Goal: Task Accomplishment & Management: Use online tool/utility

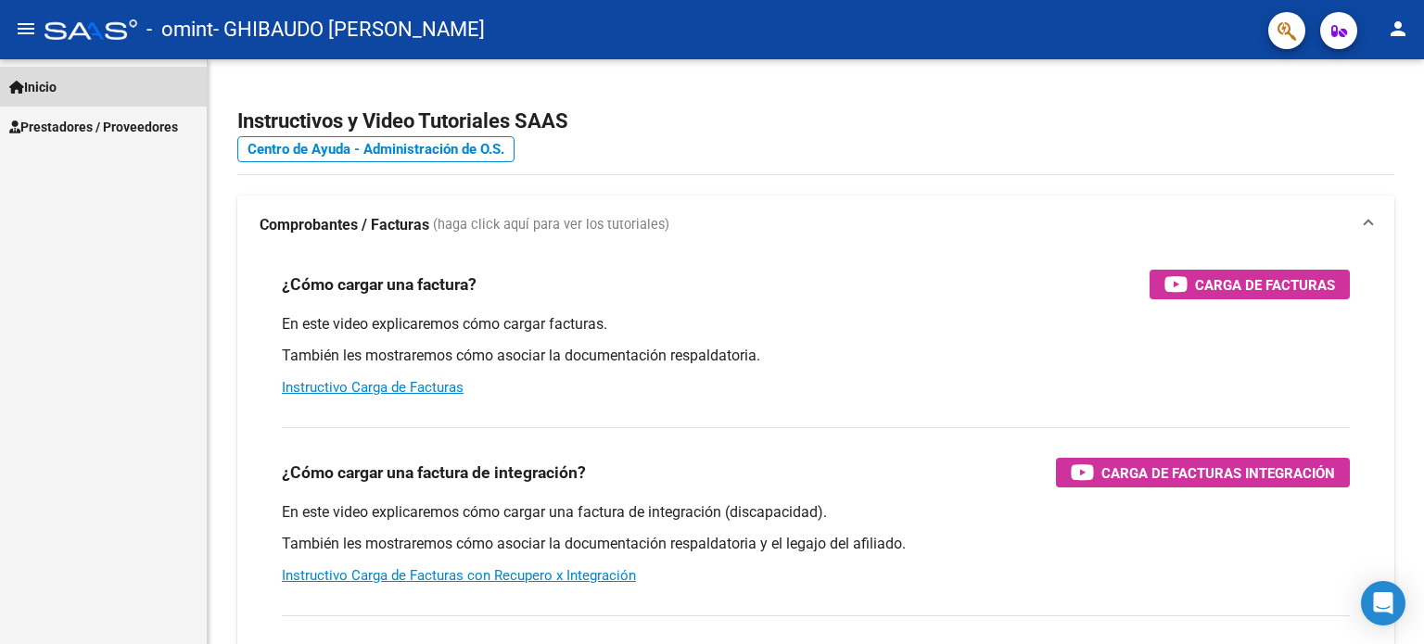
click at [66, 86] on link "Inicio" at bounding box center [103, 87] width 207 height 40
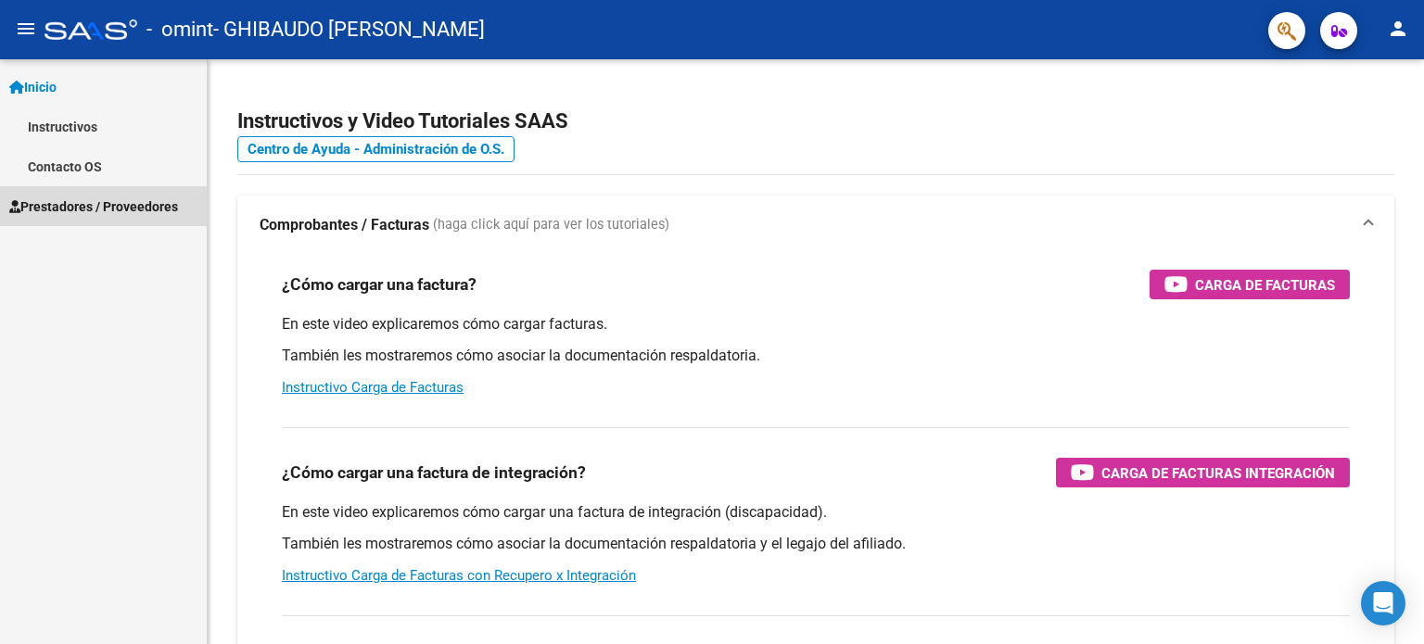
click at [127, 209] on span "Prestadores / Proveedores" at bounding box center [93, 207] width 169 height 20
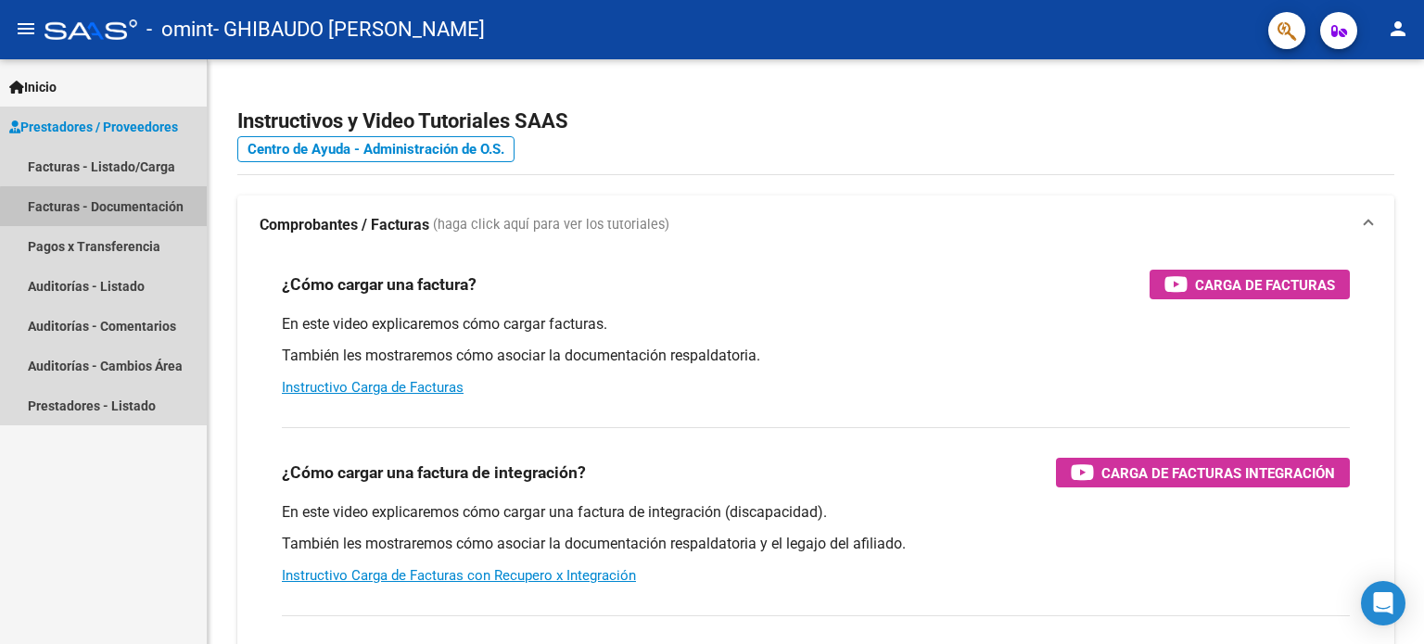
click at [128, 209] on link "Facturas - Documentación" at bounding box center [103, 206] width 207 height 40
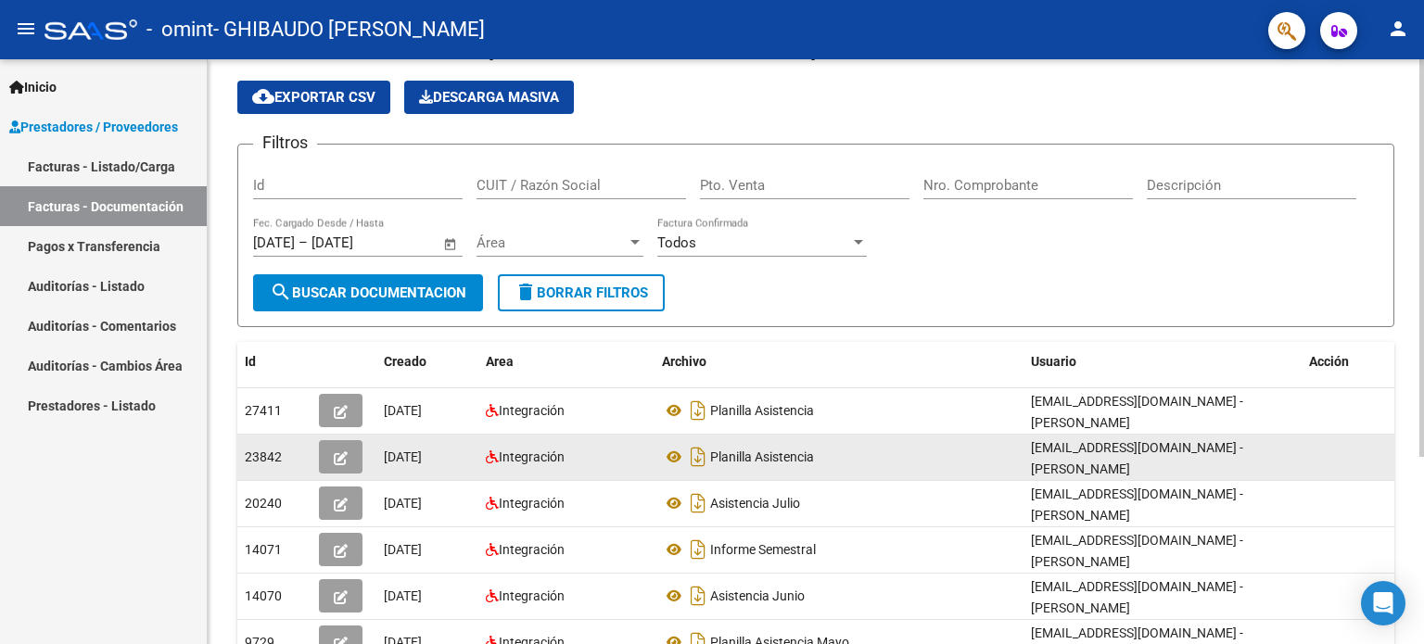
scroll to position [93, 0]
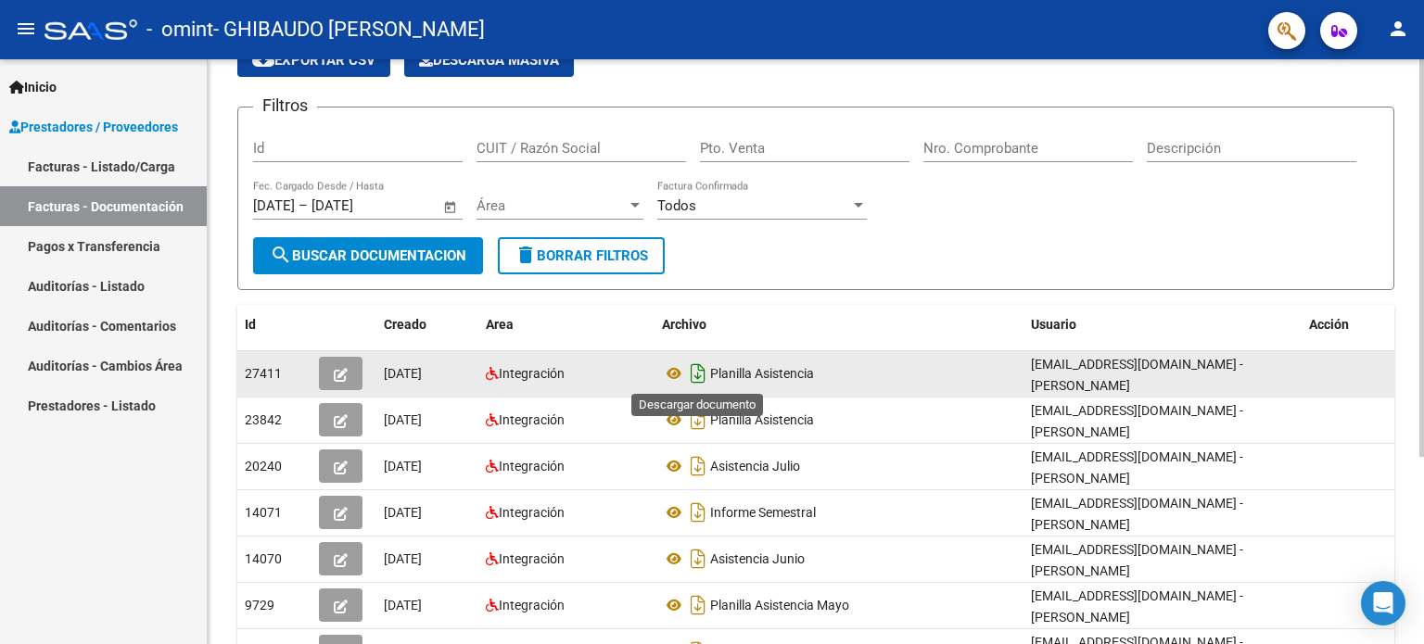
click at [698, 372] on icon "Descargar documento" at bounding box center [698, 374] width 24 height 30
click at [668, 370] on icon at bounding box center [674, 374] width 24 height 22
click at [349, 364] on button "button" at bounding box center [341, 373] width 44 height 33
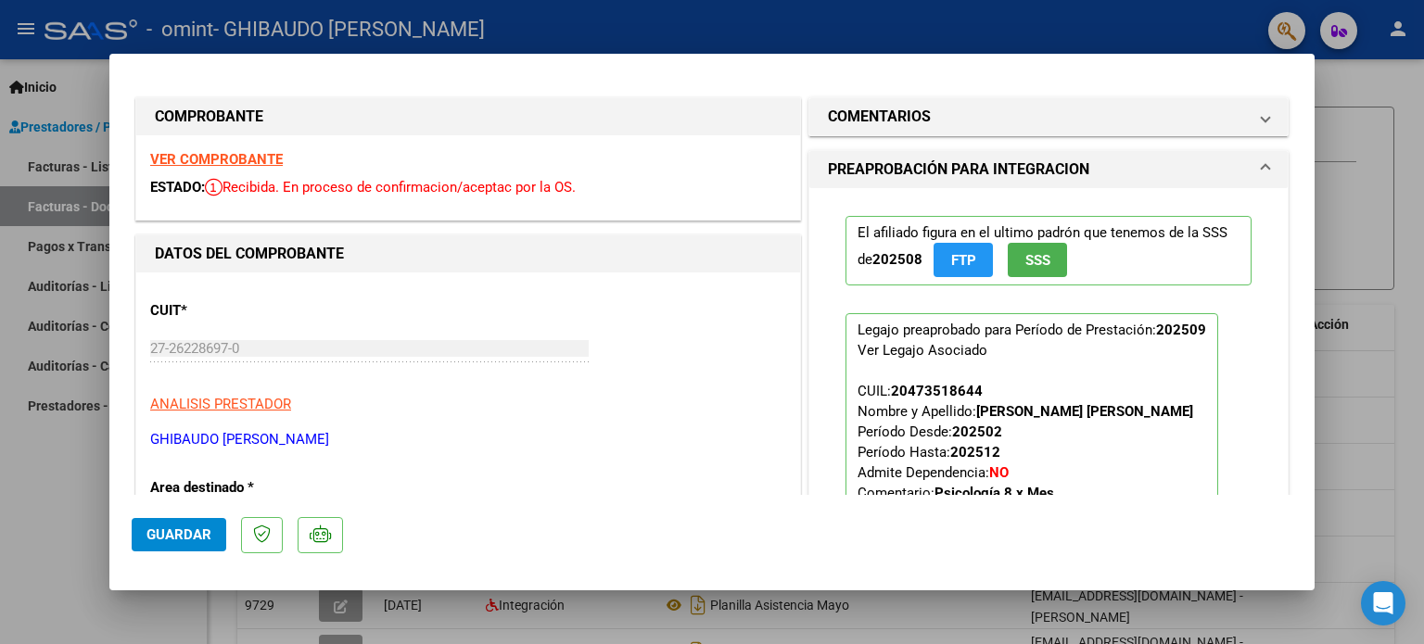
scroll to position [0, 0]
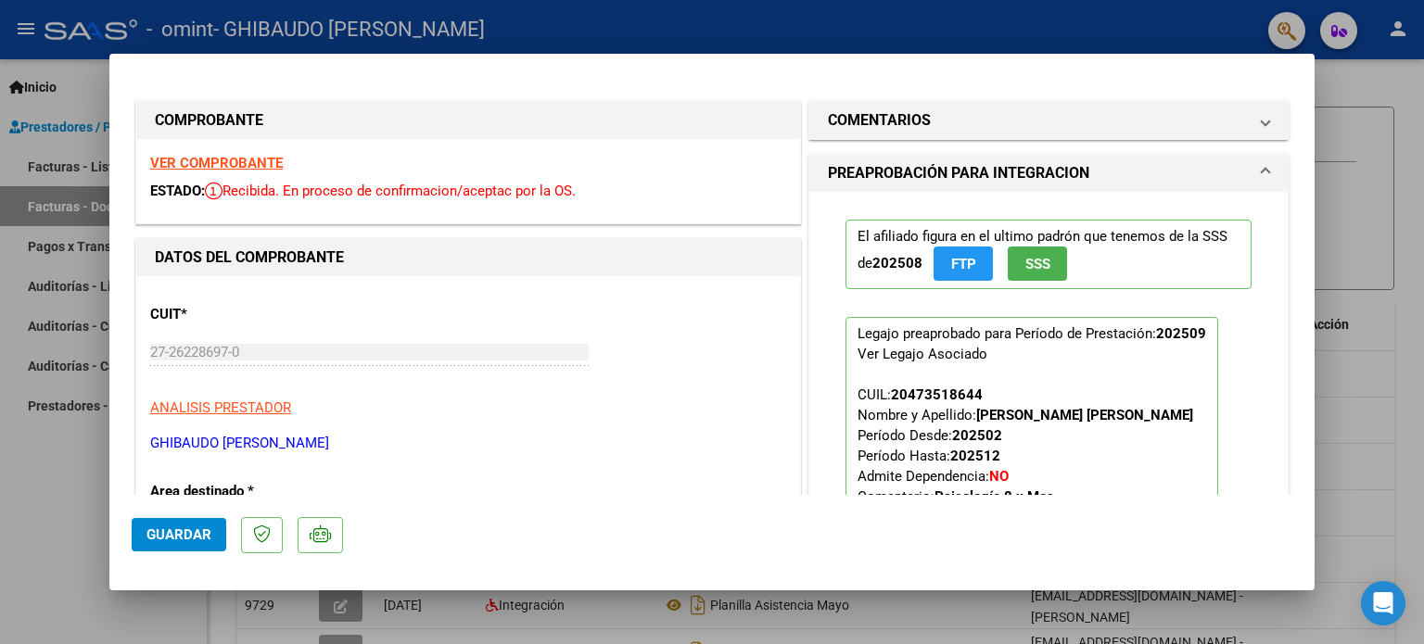
click at [233, 164] on strong "VER COMPROBANTE" at bounding box center [216, 163] width 133 height 17
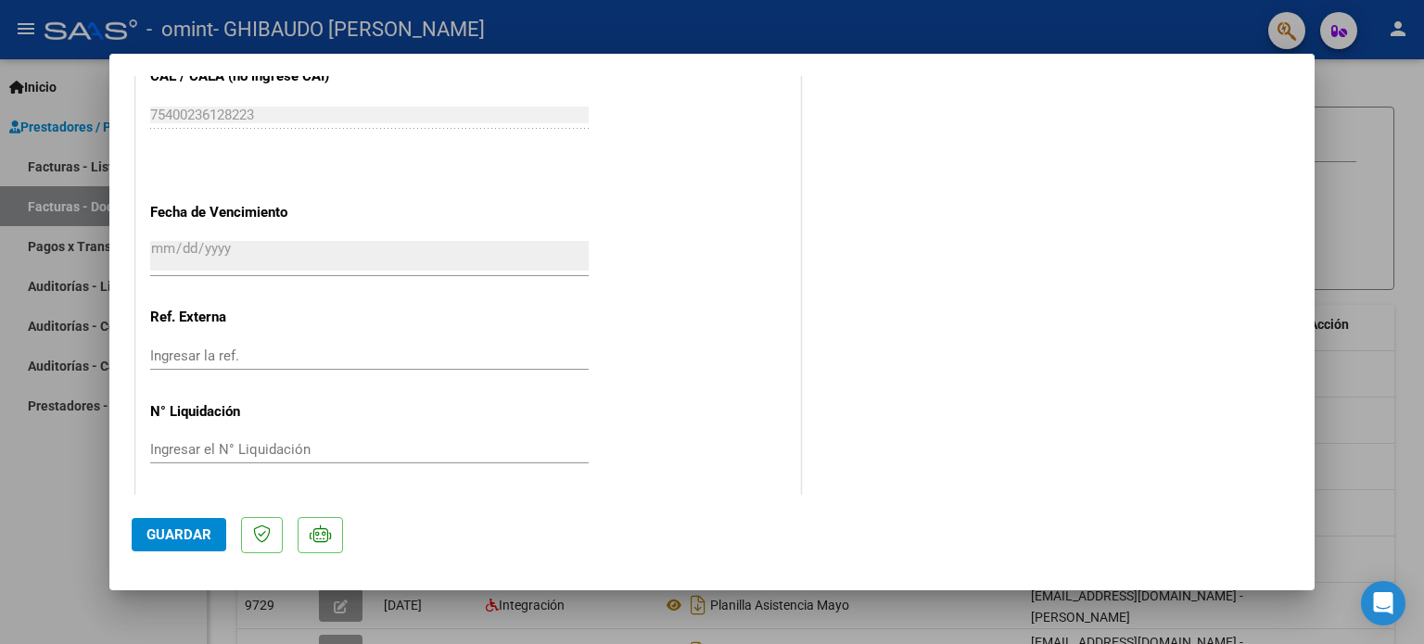
scroll to position [1170, 0]
click at [167, 524] on button "Guardar" at bounding box center [179, 534] width 95 height 33
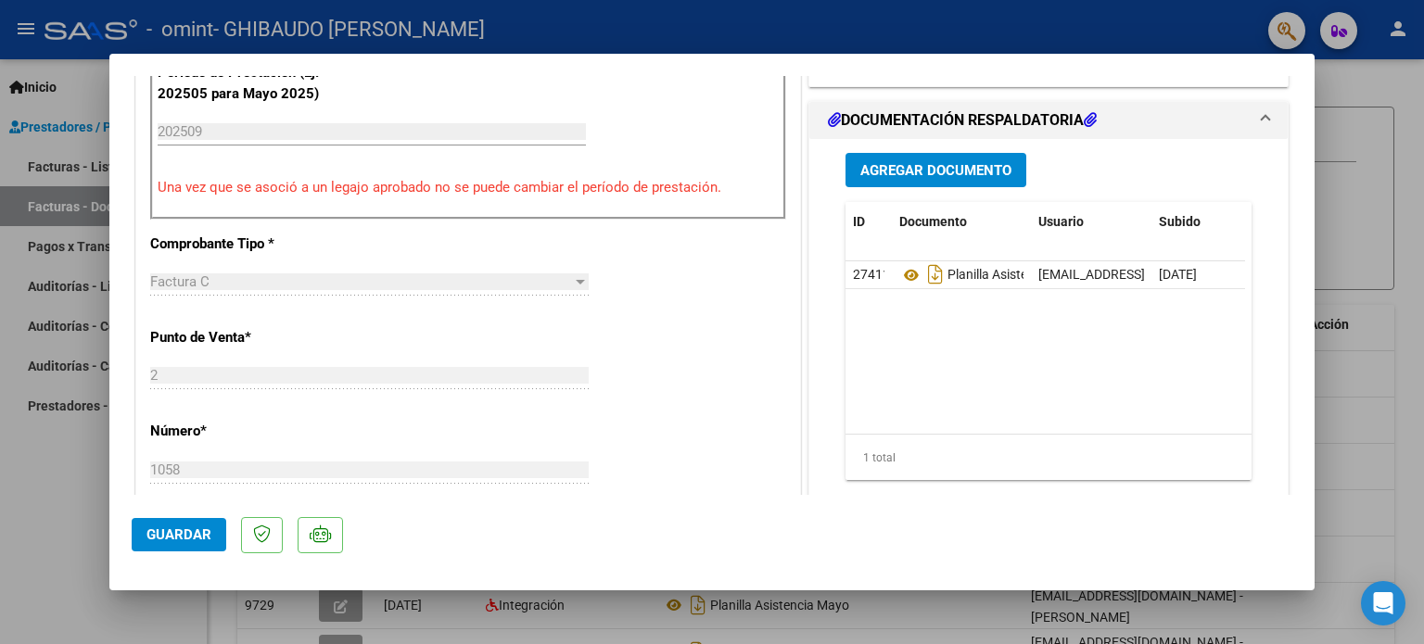
scroll to position [521, 0]
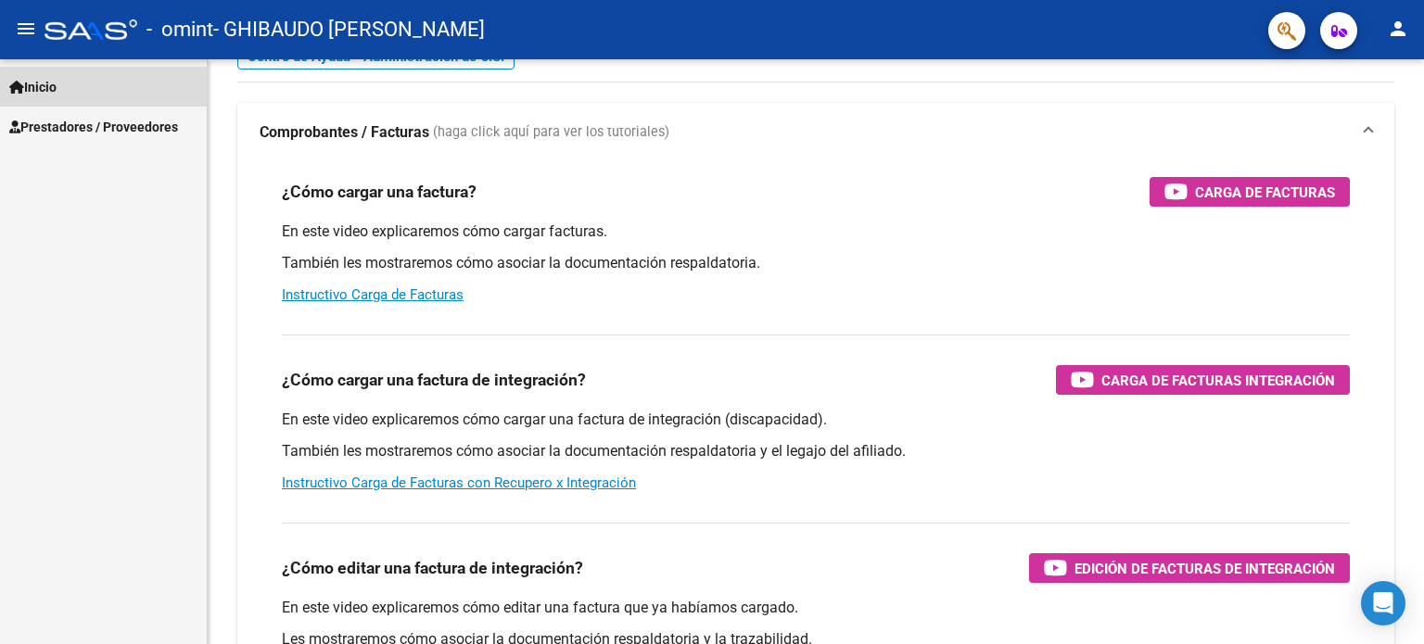
click at [52, 84] on span "Inicio" at bounding box center [32, 87] width 47 height 20
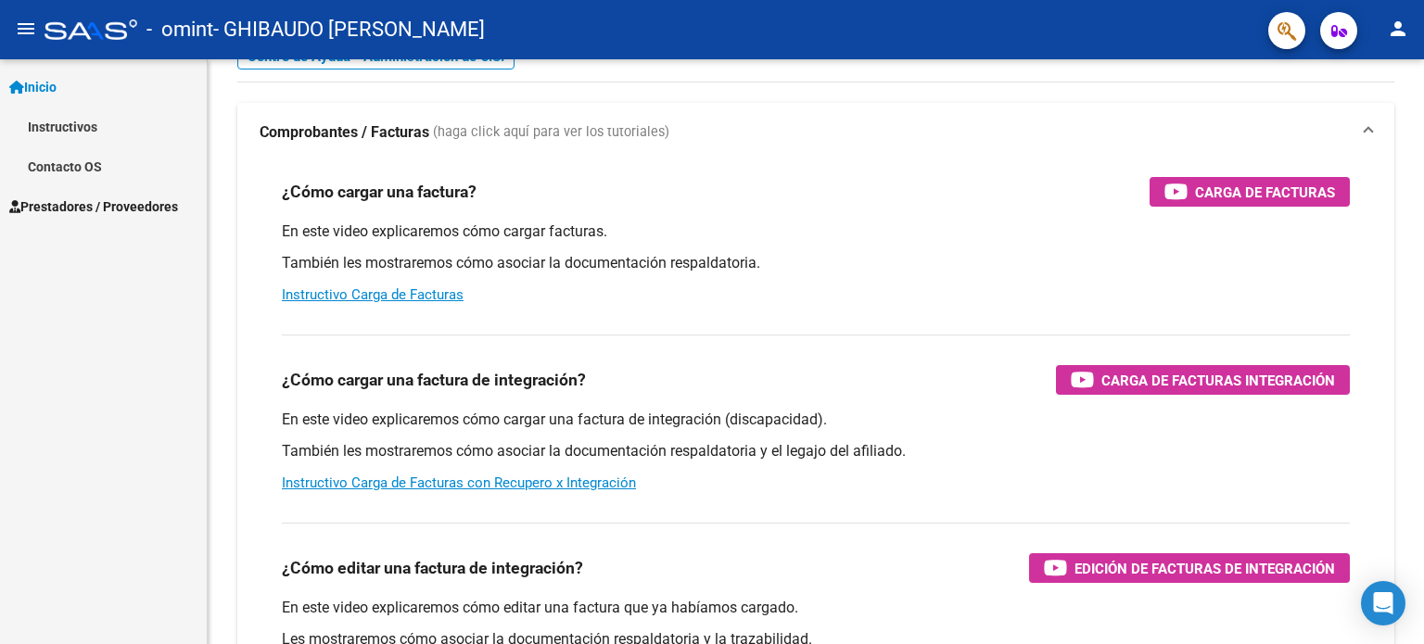
click at [103, 207] on span "Prestadores / Proveedores" at bounding box center [93, 207] width 169 height 20
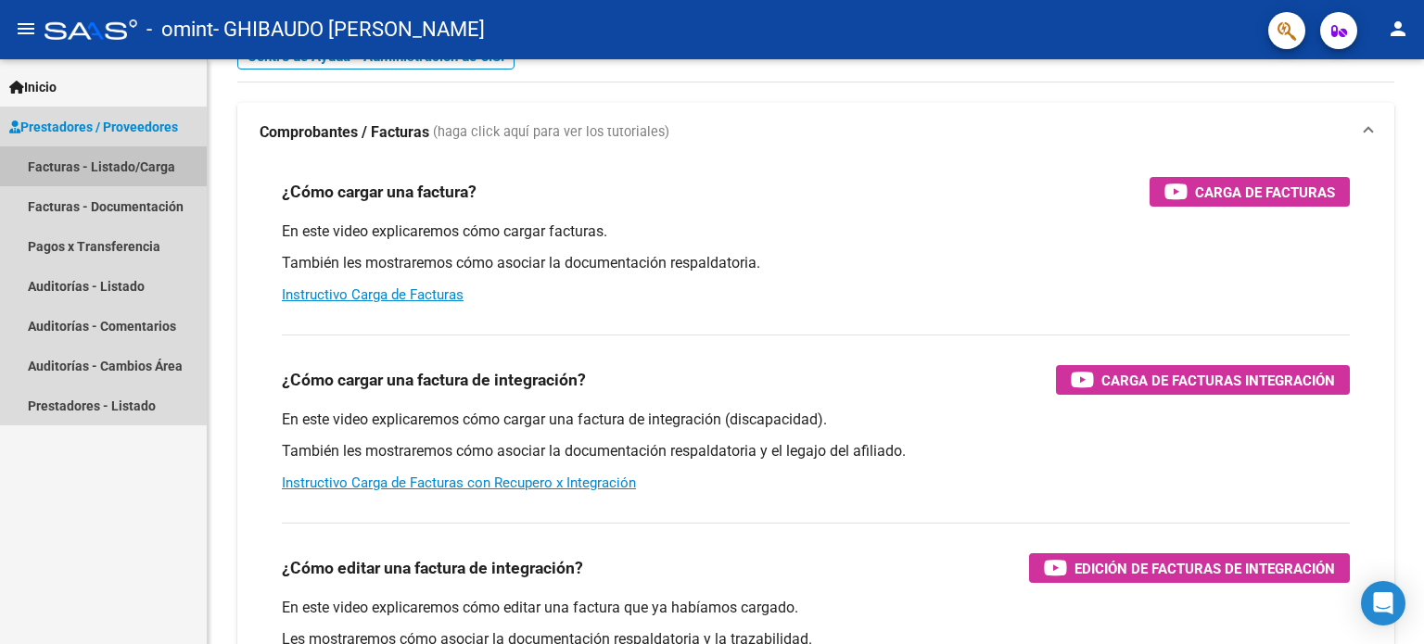
click at [122, 160] on link "Facturas - Listado/Carga" at bounding box center [103, 167] width 207 height 40
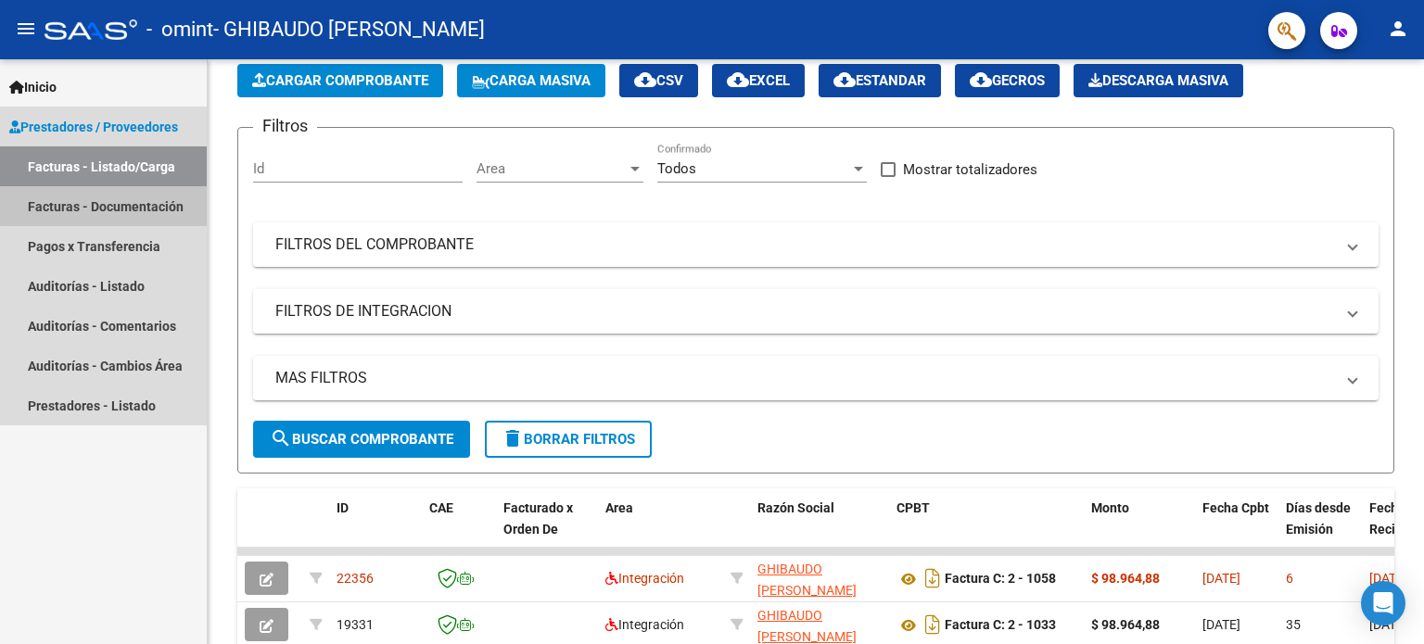
click at [122, 204] on link "Facturas - Documentación" at bounding box center [103, 206] width 207 height 40
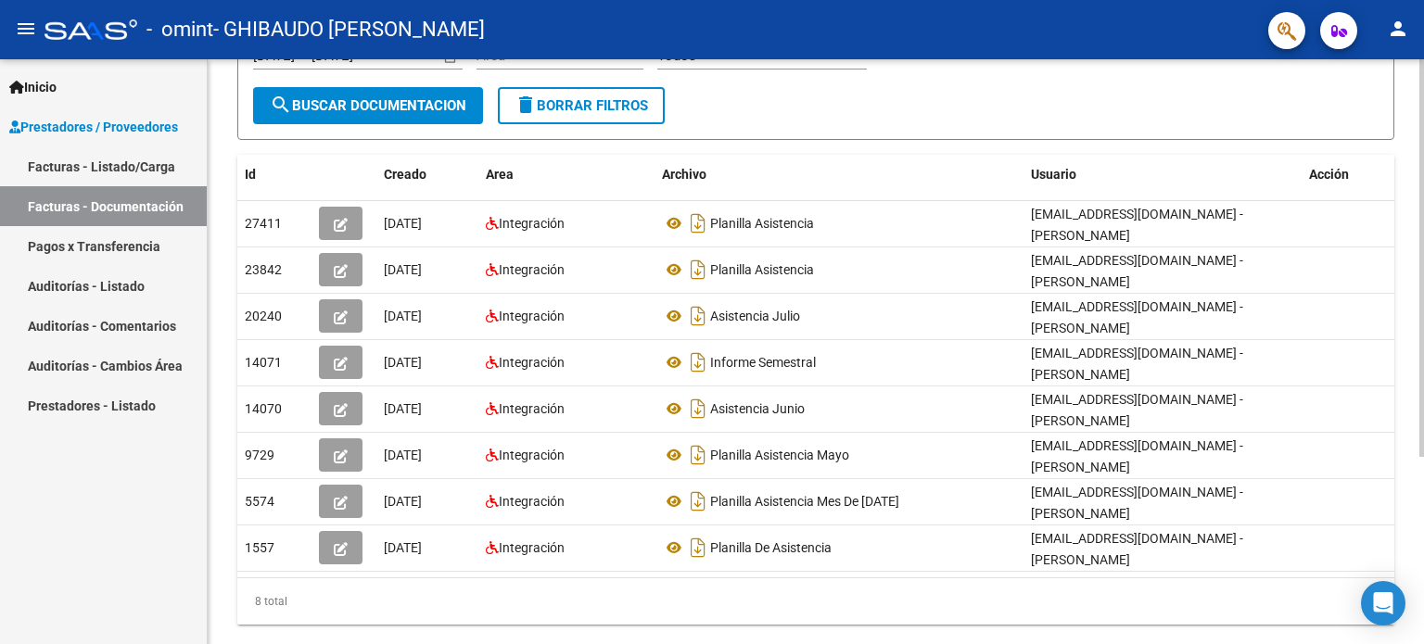
scroll to position [274, 0]
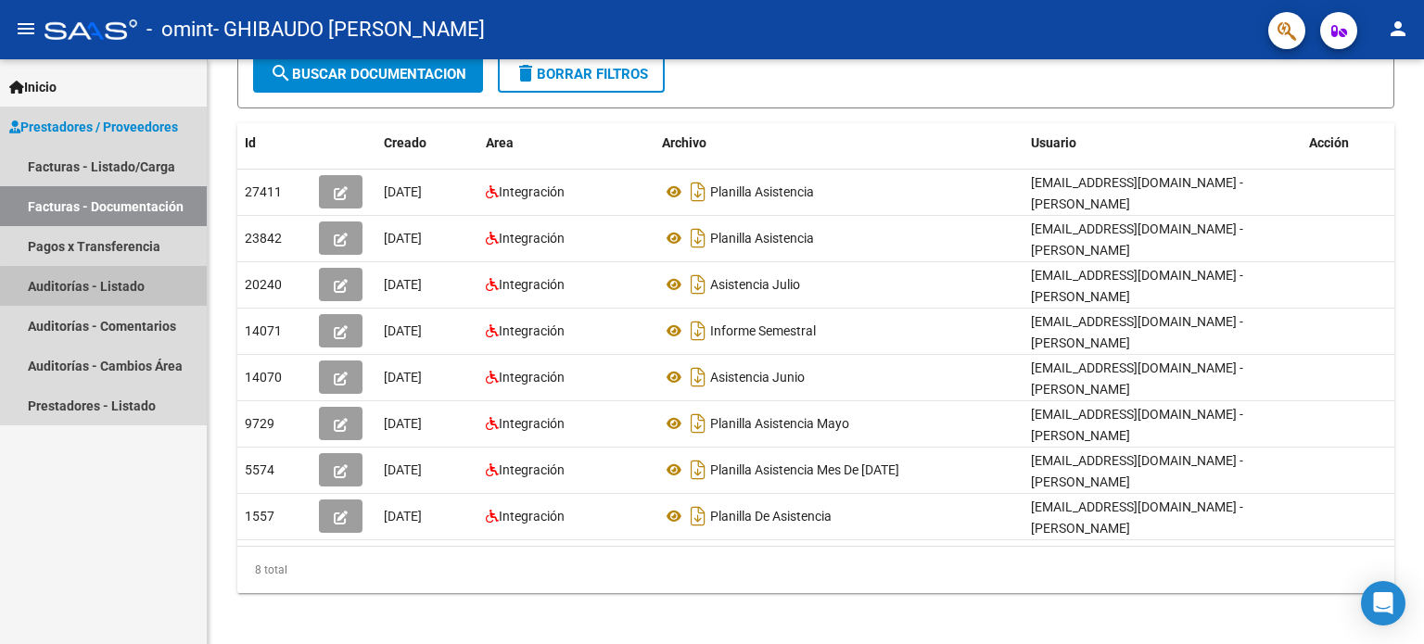
click at [126, 287] on link "Auditorías - Listado" at bounding box center [103, 286] width 207 height 40
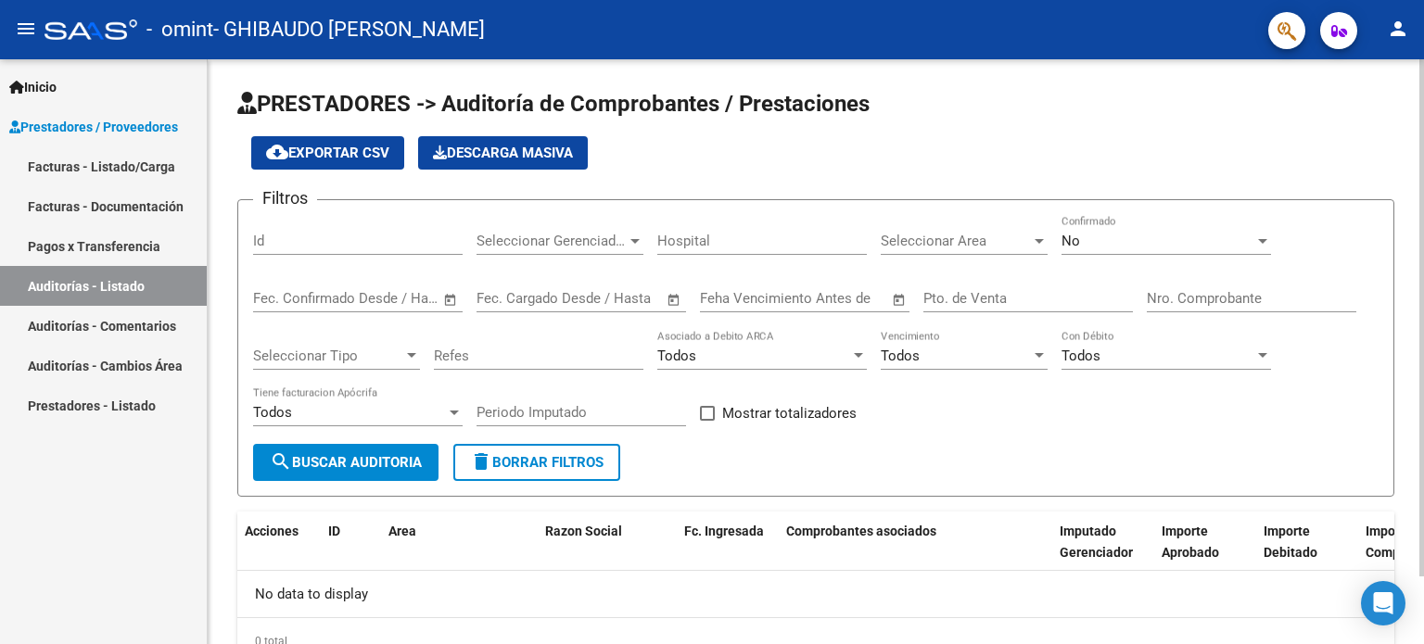
scroll to position [77, 0]
